Goal: Complete application form

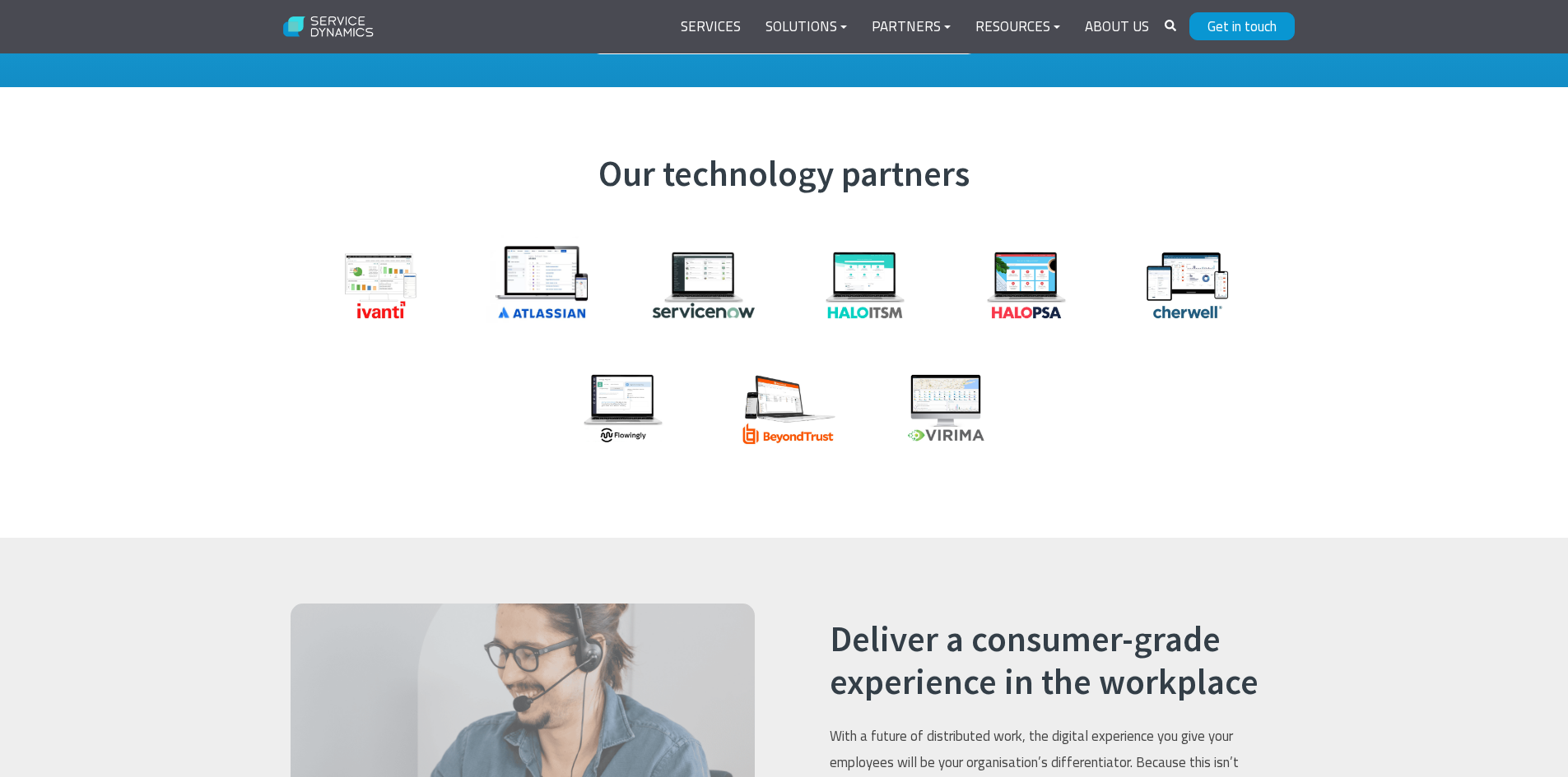
scroll to position [1892, 0]
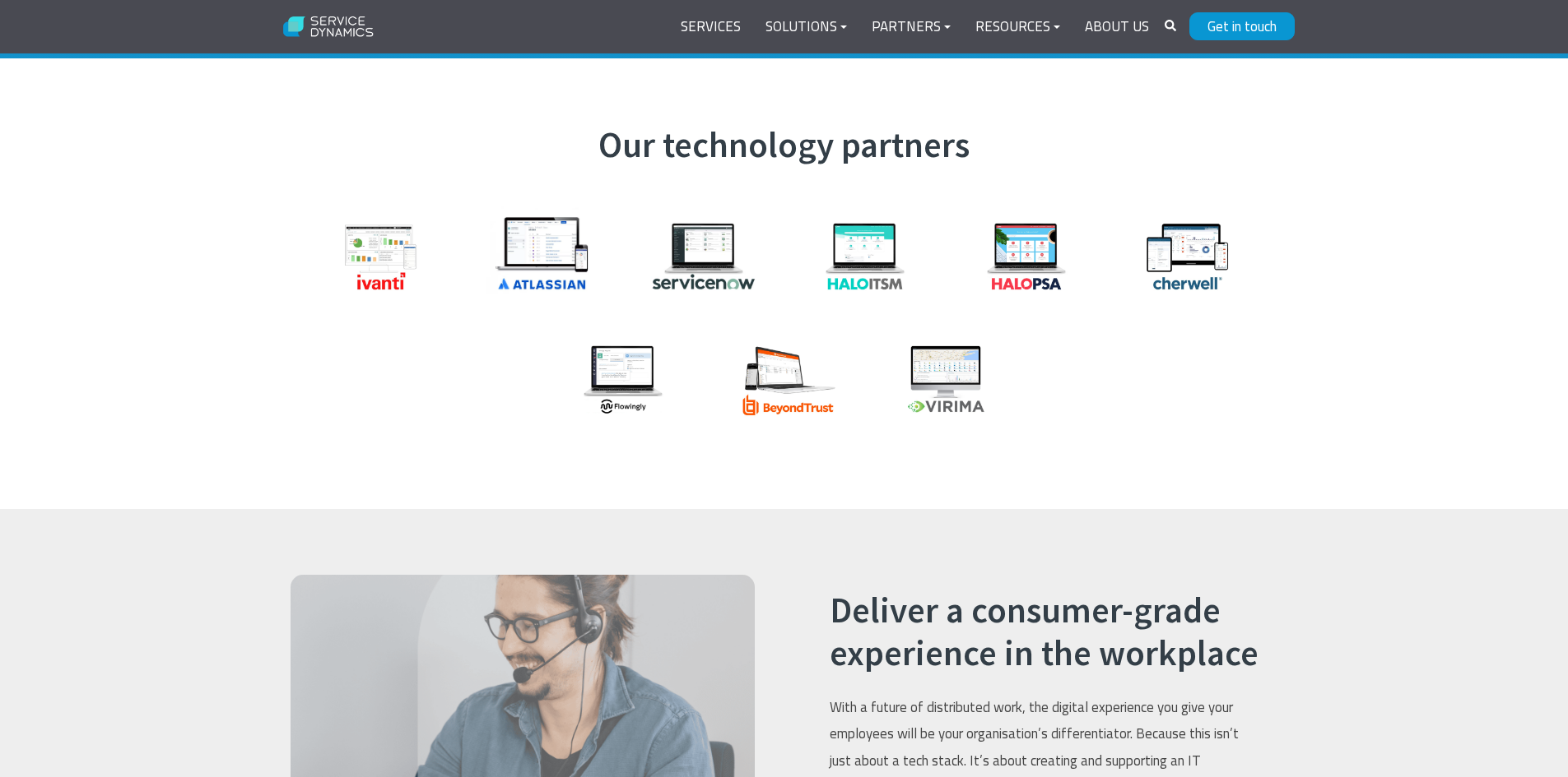
click at [399, 222] on img at bounding box center [380, 257] width 124 height 83
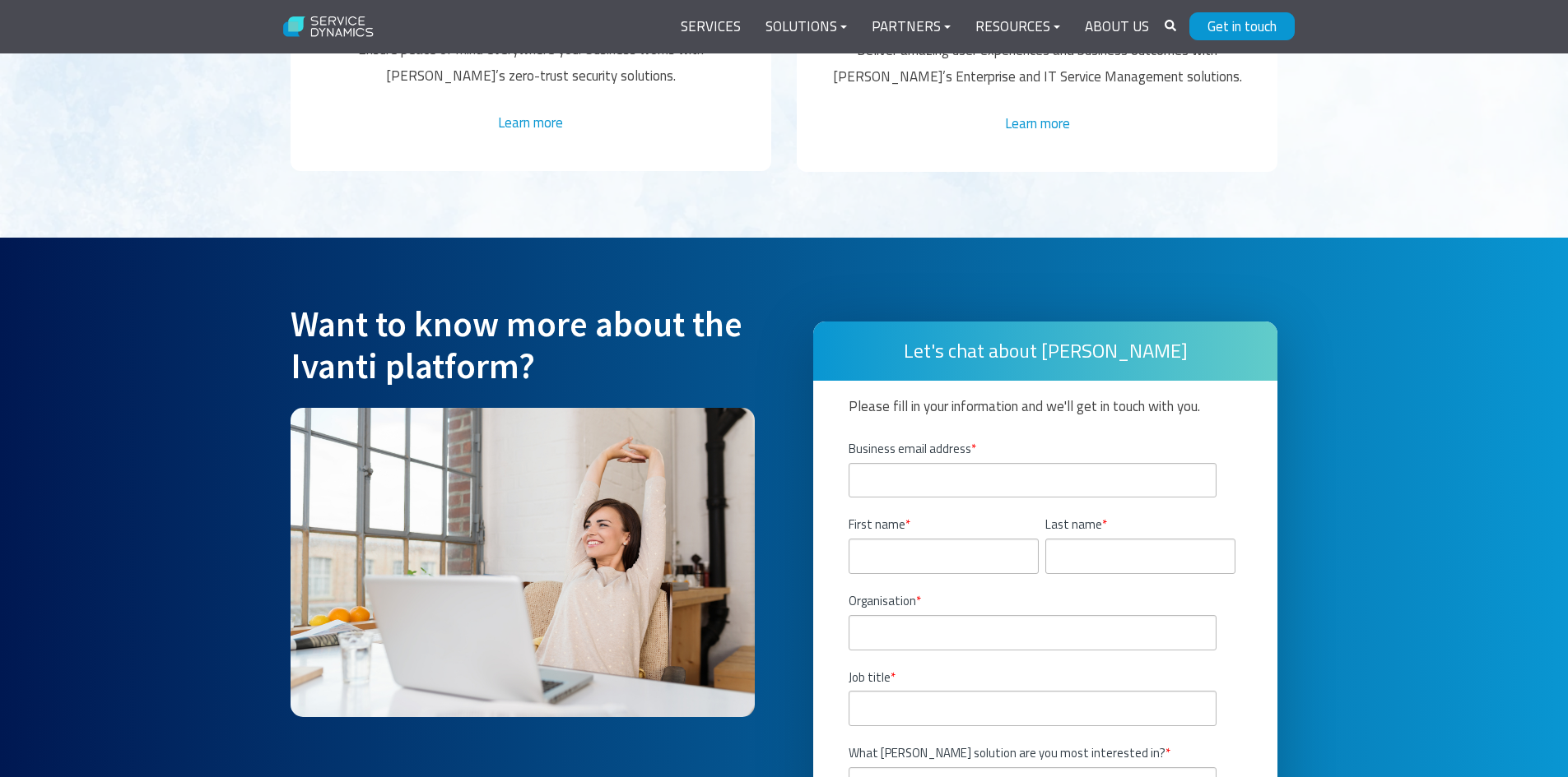
scroll to position [3537, 0]
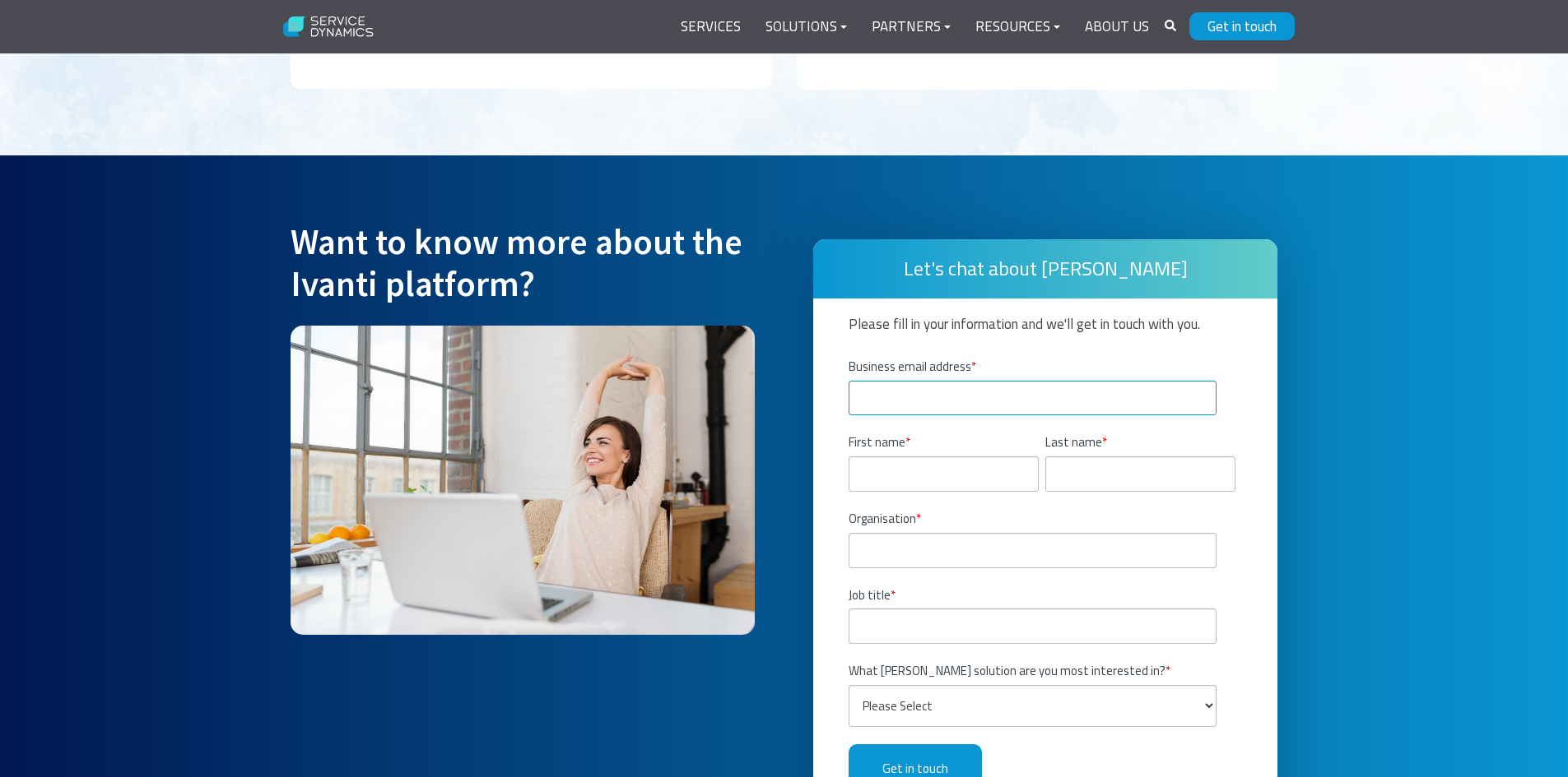
drag, startPoint x: 1075, startPoint y: 377, endPoint x: 1075, endPoint y: 364, distance: 13.0
click at [1075, 381] on input "Business email address *" at bounding box center [1032, 399] width 368 height 35
type input "[PERSON_NAME][EMAIL_ADDRESS][DOMAIN_NAME]"
type input "G"
type input "[PERSON_NAME]"
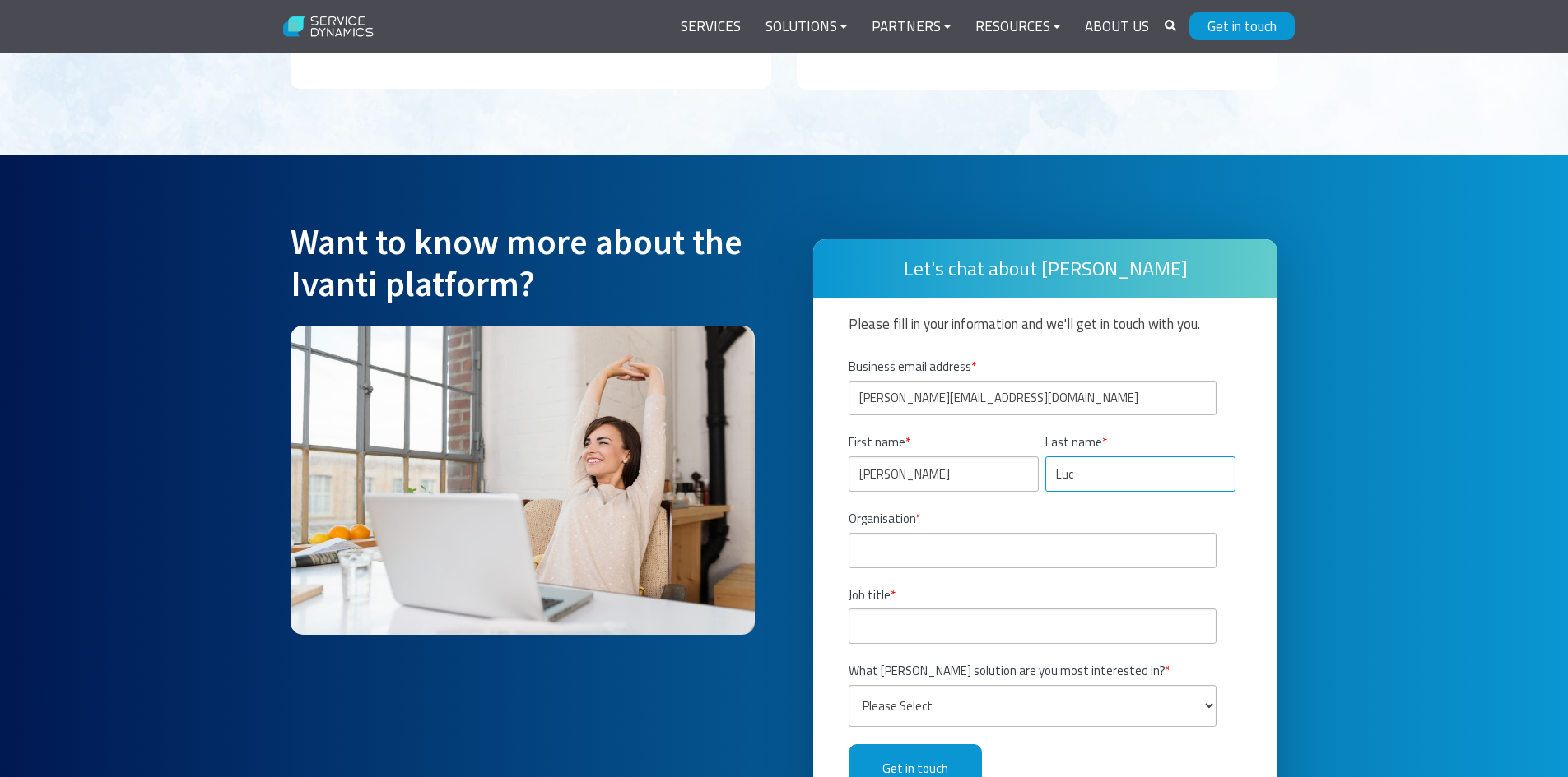
type input "Luc"
click at [998, 533] on input "Organisation *" at bounding box center [1032, 551] width 368 height 35
type input "NS BlueScope Co Ltd"
click at [984, 609] on input "Job title *" at bounding box center [1032, 626] width 368 height 35
paste input "Team Lead, Business System Analyst, Core Business Services, [GEOGRAPHIC_DATA]"
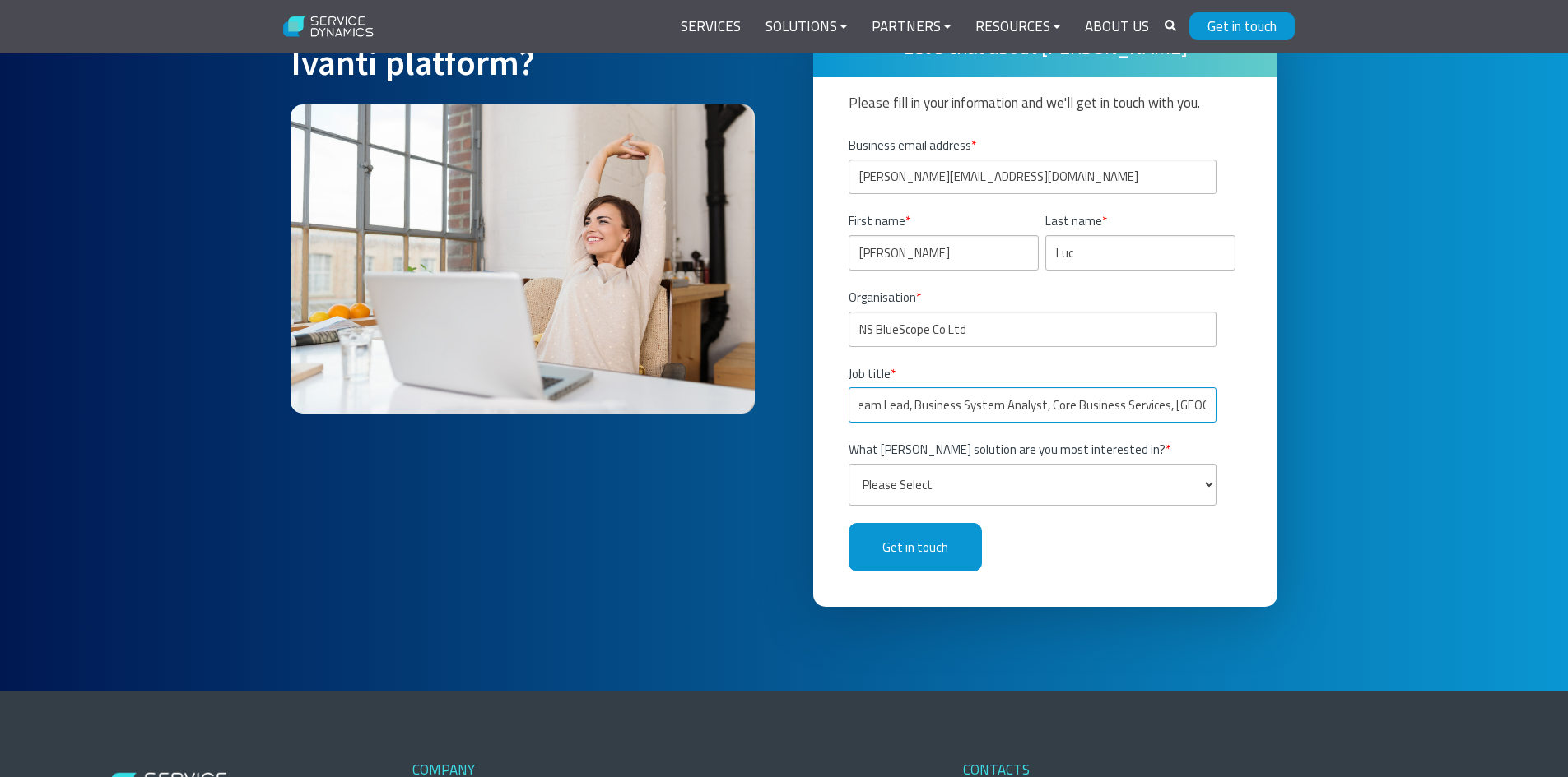
scroll to position [3784, 0]
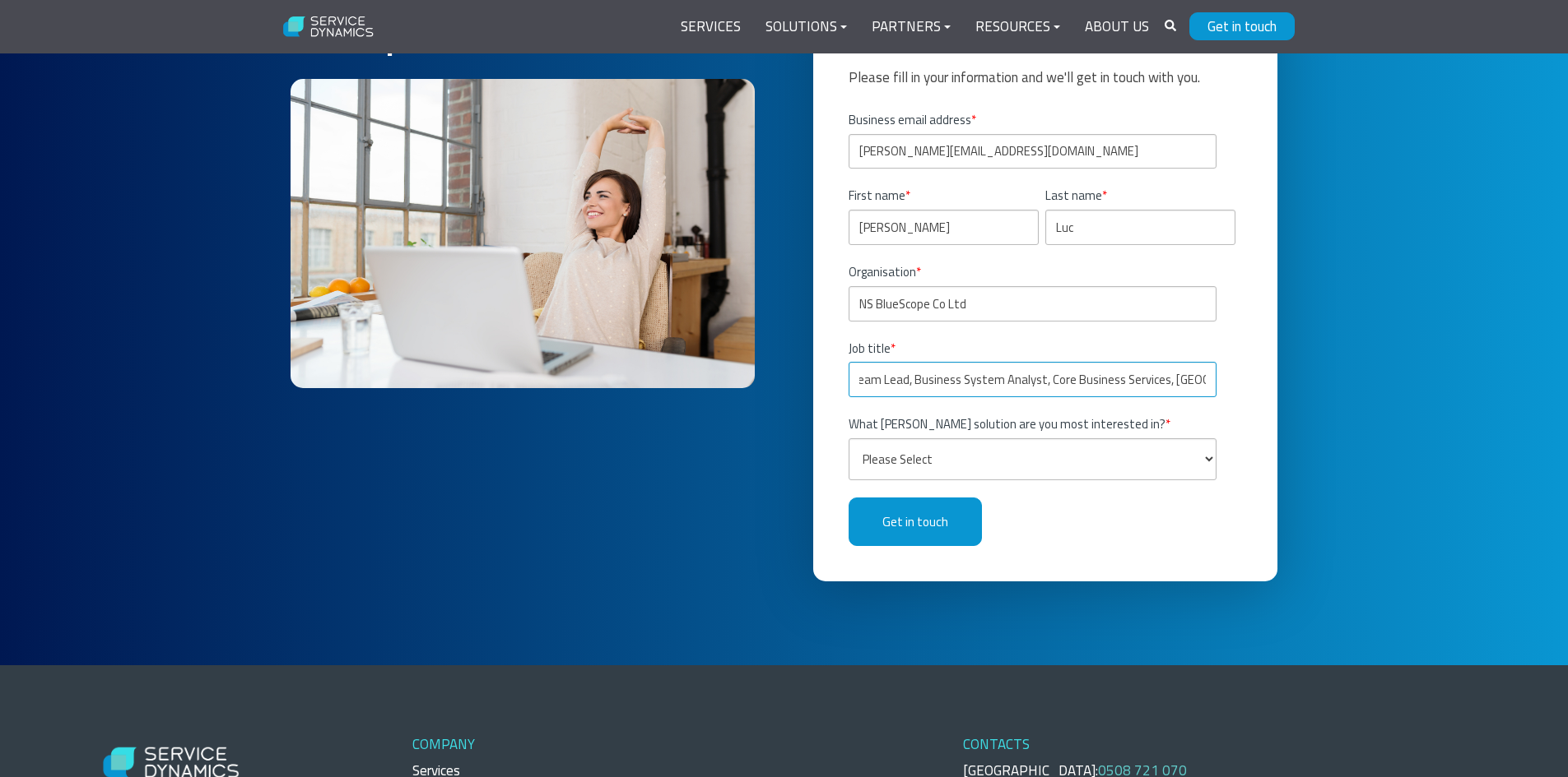
type input "Team Lead, Business System Analyst, Core Business Services, [GEOGRAPHIC_DATA]"
click at [1013, 439] on select "Please Select IT Service Management Discovery and IT Asset Management Enterpris…" at bounding box center [1032, 459] width 368 height 42
select select "IT Service Management"
click at [848, 439] on select "Please Select IT Service Management Discovery and IT Asset Management Enterpris…" at bounding box center [1032, 459] width 368 height 42
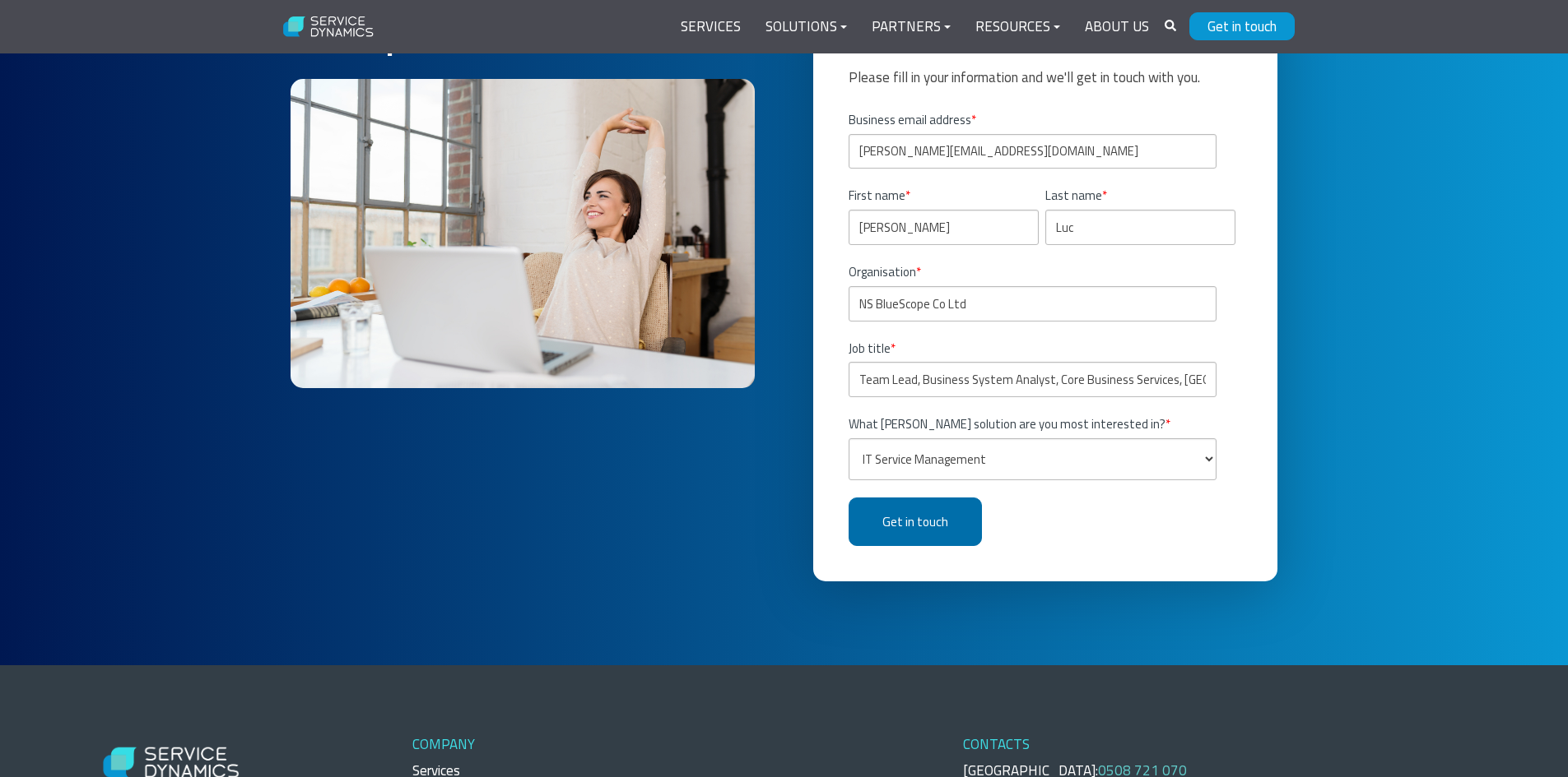
click at [938, 503] on input "Get in touch" at bounding box center [914, 521] width 133 height 48
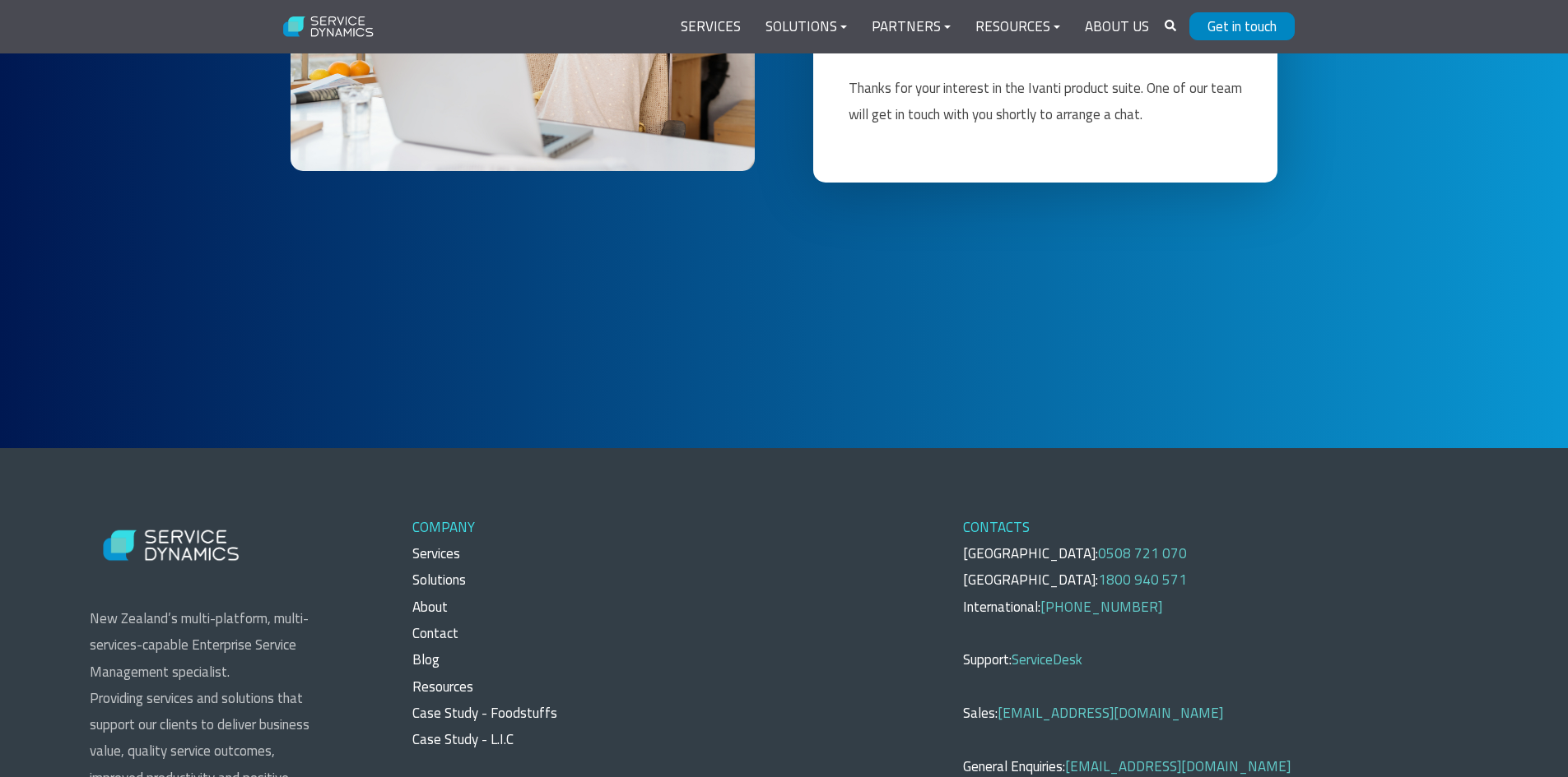
scroll to position [4031, 0]
